Goal: Task Accomplishment & Management: Manage account settings

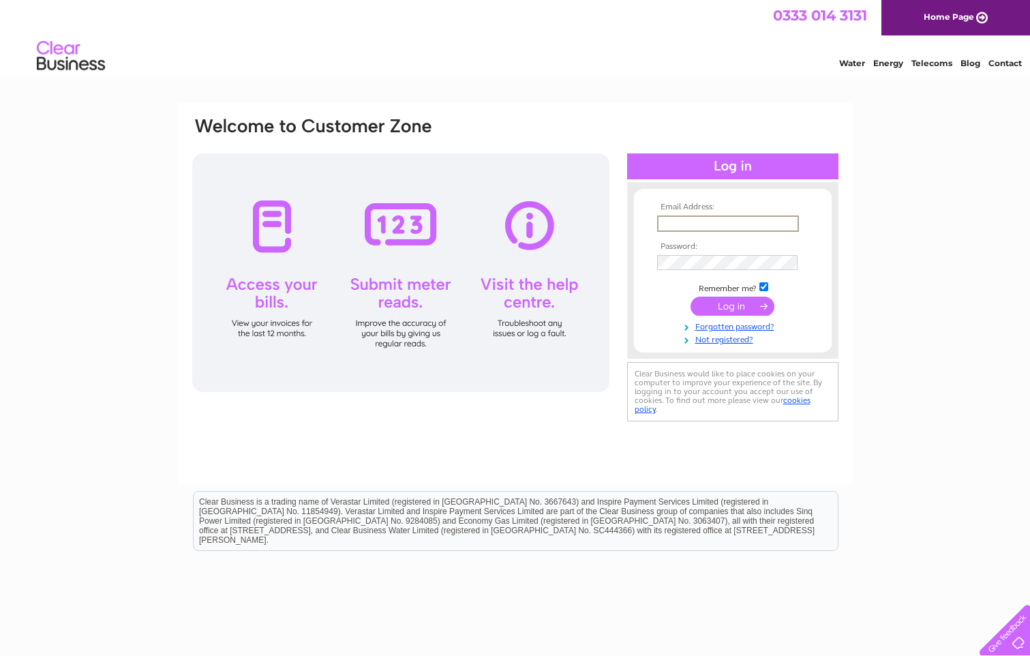
click at [673, 221] on input "text" at bounding box center [728, 223] width 142 height 16
type input "admin@layston.herts.sch.uk"
click at [728, 302] on input "submit" at bounding box center [732, 304] width 84 height 19
click at [728, 307] on input "submit" at bounding box center [732, 304] width 84 height 19
click at [743, 301] on input "submit" at bounding box center [732, 304] width 84 height 19
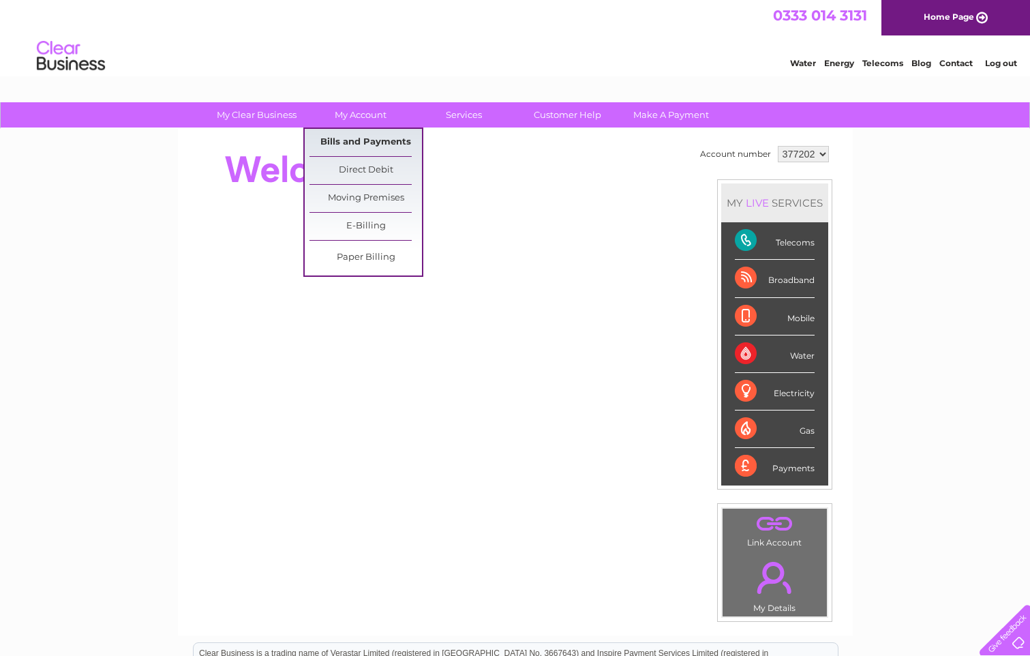
click at [345, 140] on link "Bills and Payments" at bounding box center [365, 142] width 112 height 27
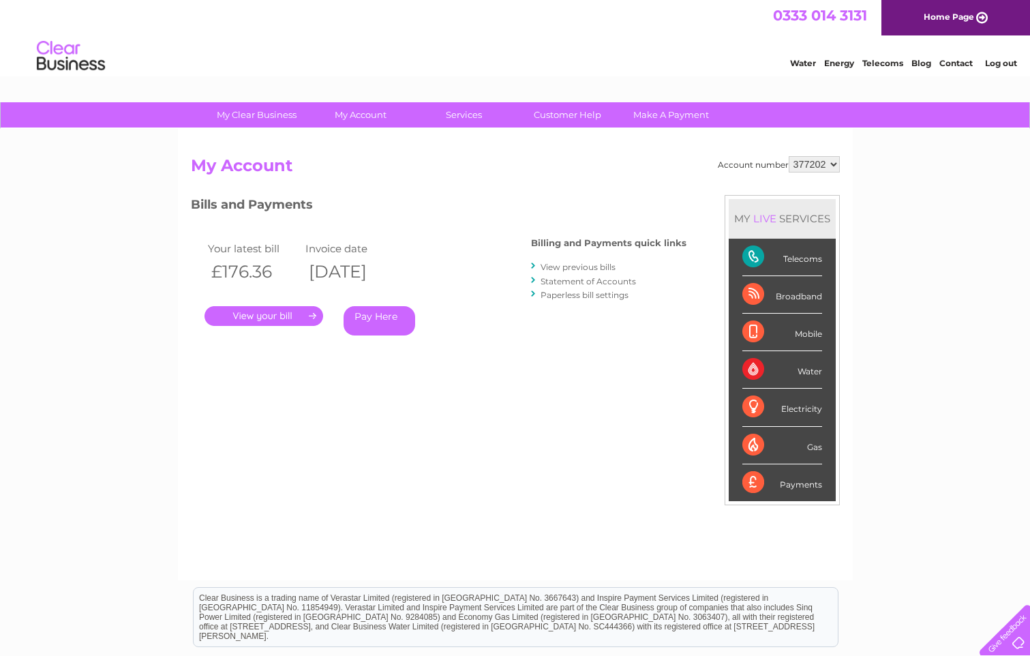
click at [264, 320] on link "." at bounding box center [263, 316] width 119 height 20
click at [260, 311] on link "." at bounding box center [263, 316] width 119 height 20
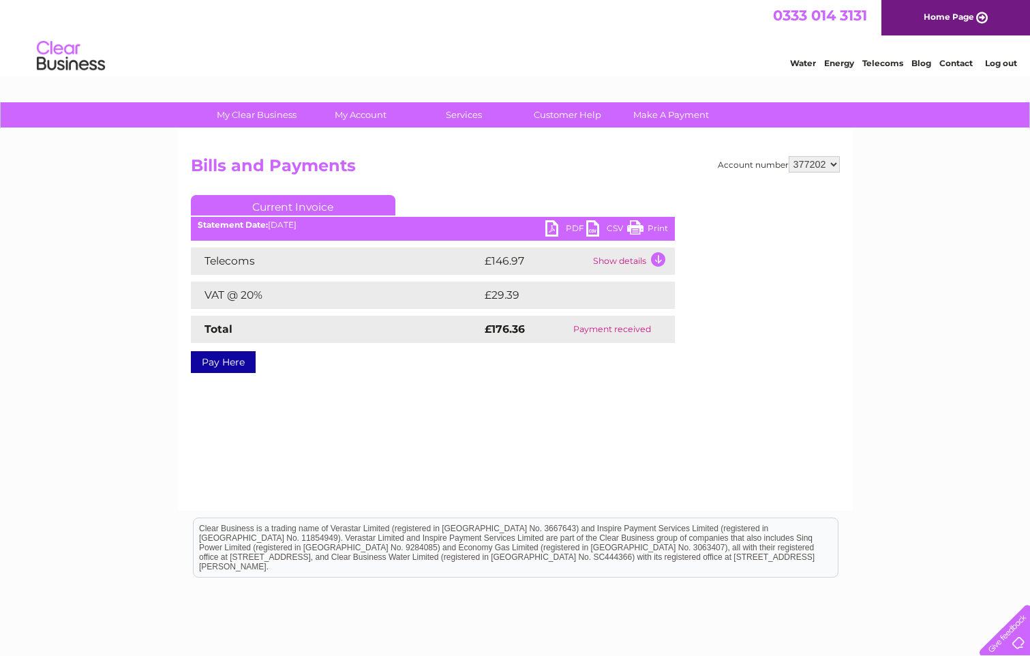
click at [553, 227] on link "PDF" at bounding box center [565, 230] width 41 height 20
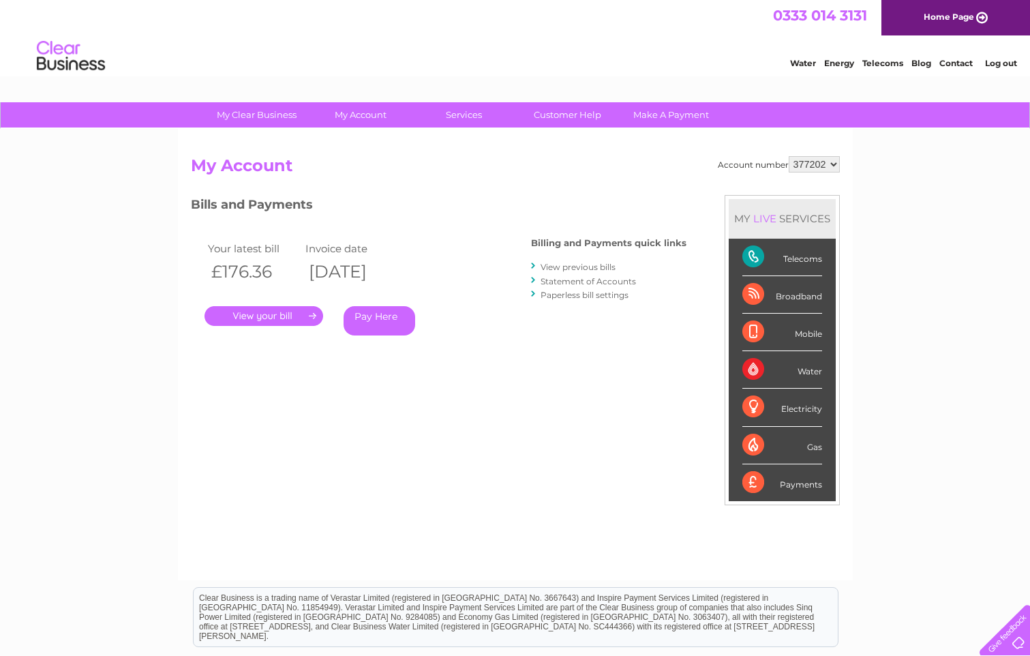
click at [276, 316] on link "." at bounding box center [263, 316] width 119 height 20
click at [276, 318] on link "." at bounding box center [263, 316] width 119 height 20
